Goal: Navigation & Orientation: Find specific page/section

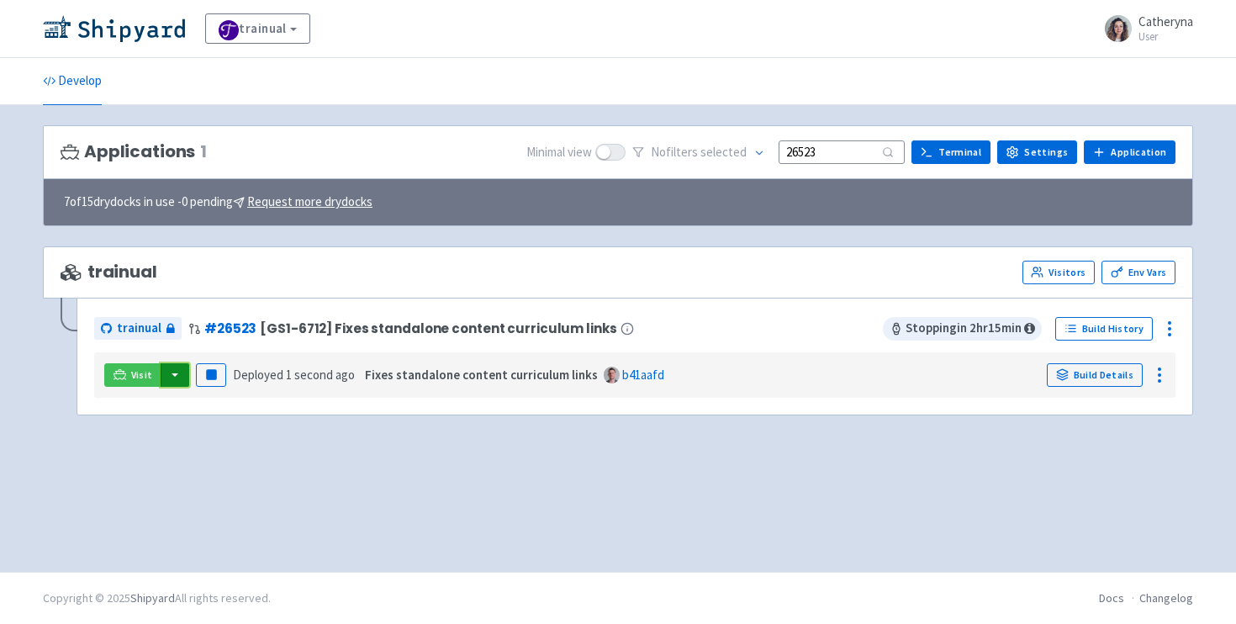
click at [169, 385] on button "button" at bounding box center [175, 375] width 29 height 24
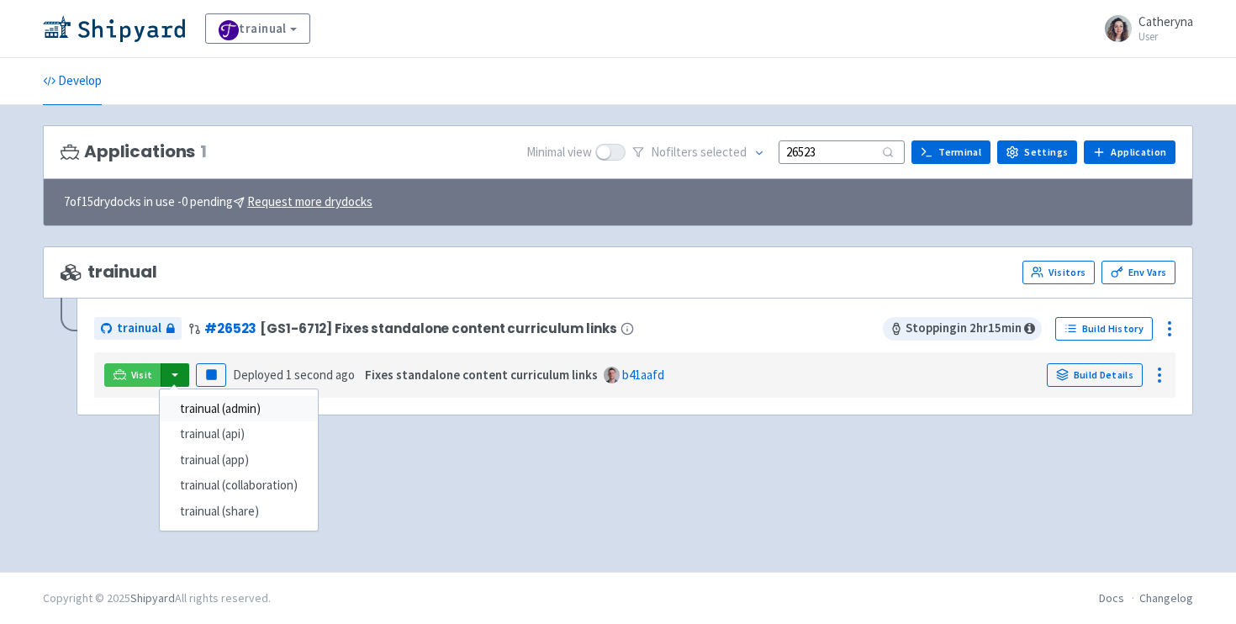
click at [226, 410] on link "trainual (admin)" at bounding box center [239, 409] width 158 height 26
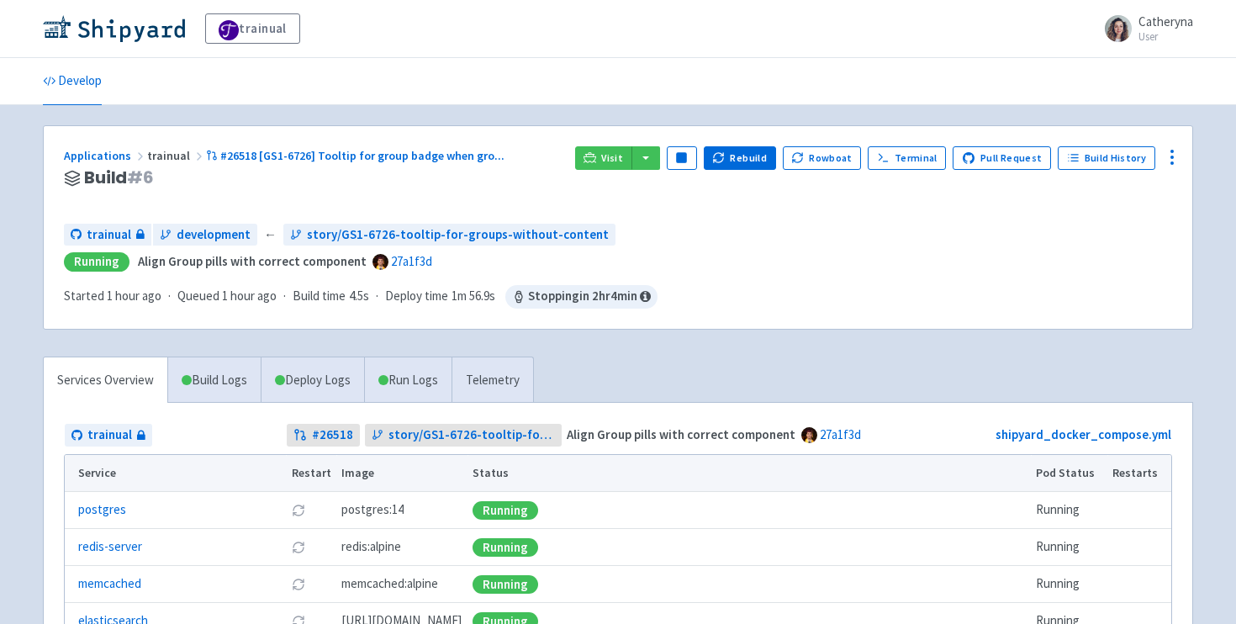
click at [774, 272] on div "trainual development ← story/GS1-6726-tooltip-for-groups-without-content Runnin…" at bounding box center [618, 266] width 1108 height 85
